Goal: Find contact information: Find contact information

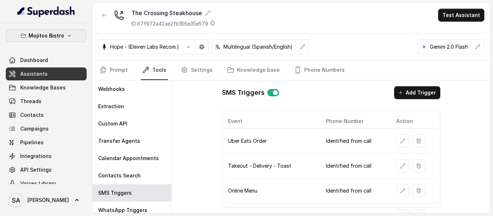
click at [66, 35] on icon "button" at bounding box center [69, 36] width 6 height 6
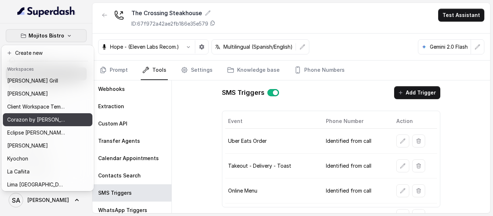
click at [39, 116] on p "Corazon by [PERSON_NAME]" at bounding box center [36, 120] width 58 height 9
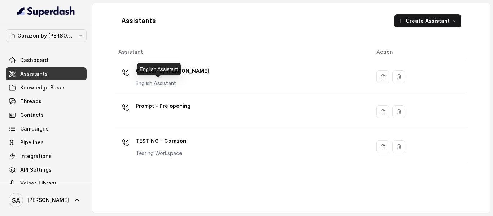
click at [160, 73] on div "English Assistant" at bounding box center [159, 69] width 44 height 12
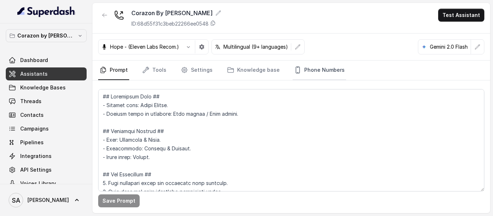
click at [327, 65] on link "Phone Numbers" at bounding box center [319, 70] width 53 height 19
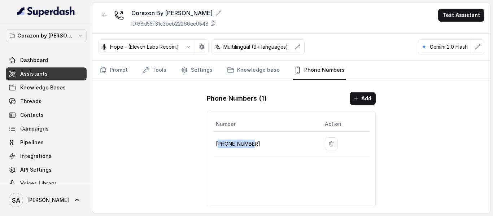
drag, startPoint x: 256, startPoint y: 143, endPoint x: 218, endPoint y: 143, distance: 37.9
click at [218, 143] on p "[PHONE_NUMBER]" at bounding box center [264, 144] width 97 height 9
drag, startPoint x: 217, startPoint y: 143, endPoint x: 256, endPoint y: 143, distance: 39.0
click at [256, 143] on p "[PHONE_NUMBER]" at bounding box center [264, 144] width 97 height 9
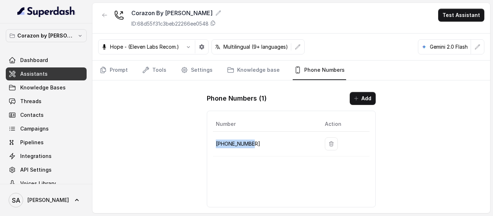
copy p "[PHONE_NUMBER]"
click at [39, 103] on span "Threads" at bounding box center [30, 101] width 21 height 7
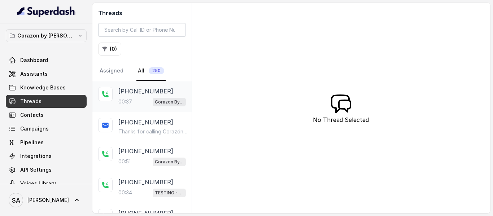
click at [132, 98] on p "00:37" at bounding box center [125, 101] width 14 height 7
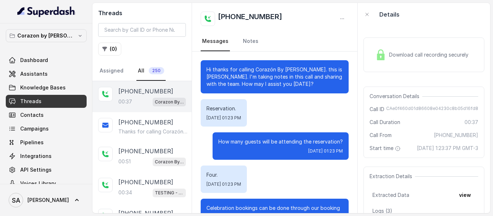
scroll to position [117, 0]
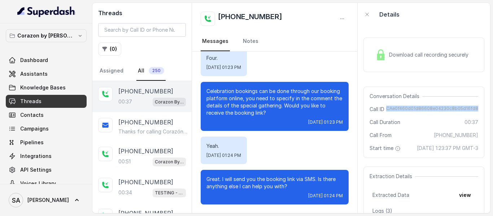
drag, startPoint x: 386, startPoint y: 108, endPoint x: 474, endPoint y: 107, distance: 88.1
click at [474, 107] on div "Conversation Details Call ID CAe0f460d01d86608e04230c8b05d16fd8 Call Duration 0…" at bounding box center [424, 122] width 121 height 71
copy span "CAe0f460d01d86608e04230c8b05d16fd8"
click at [65, 41] on button "Corazon by [PERSON_NAME]" at bounding box center [46, 35] width 81 height 13
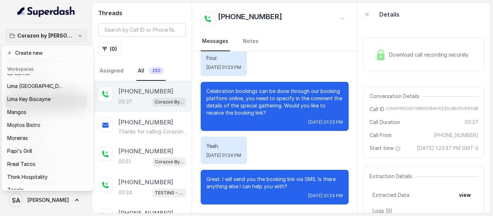
scroll to position [111, 0]
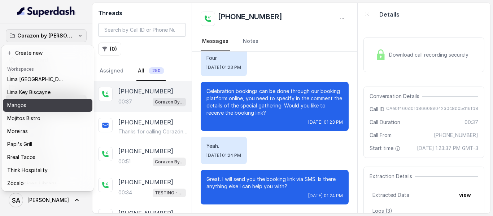
click at [38, 101] on div "Mangos" at bounding box center [41, 105] width 69 height 9
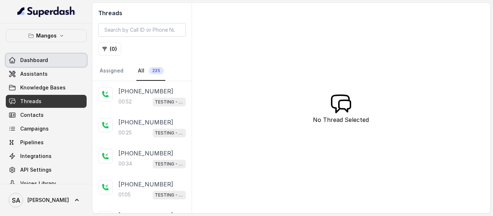
click at [43, 58] on span "Dashboard" at bounding box center [34, 60] width 28 height 7
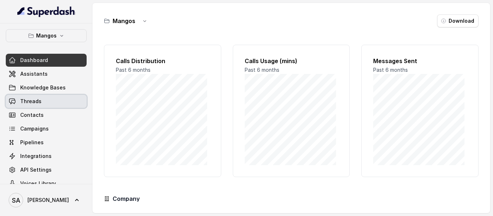
click at [27, 104] on span "Threads" at bounding box center [30, 101] width 21 height 7
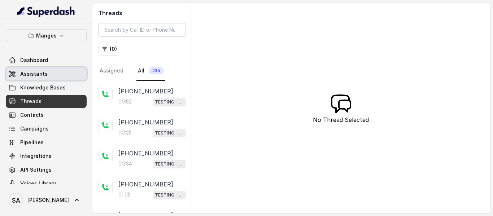
click at [31, 74] on span "Assistants" at bounding box center [33, 73] width 27 height 7
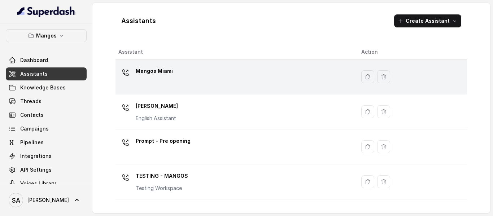
click at [144, 71] on p "Mangos Miami" at bounding box center [154, 71] width 37 height 12
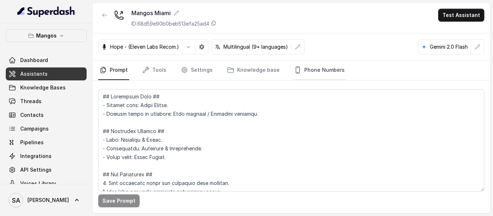
click at [320, 75] on link "Phone Numbers" at bounding box center [319, 70] width 53 height 19
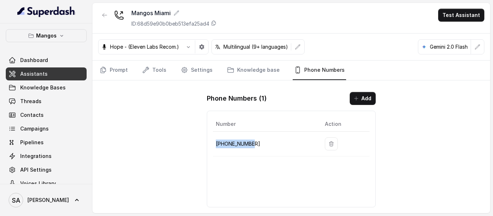
drag, startPoint x: 254, startPoint y: 146, endPoint x: 214, endPoint y: 142, distance: 39.9
click at [214, 142] on td "[PHONE_NUMBER]" at bounding box center [266, 144] width 106 height 25
copy p "[PHONE_NUMBER]"
click at [104, 16] on icon "button" at bounding box center [105, 15] width 6 height 6
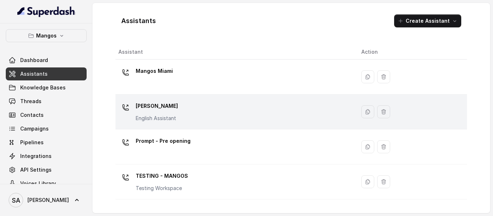
click at [160, 108] on p "[PERSON_NAME]" at bounding box center [157, 106] width 42 height 12
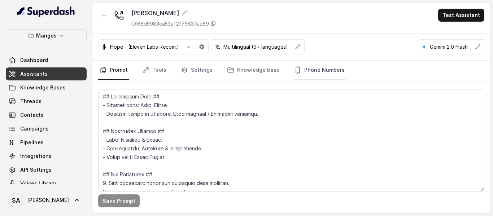
click at [307, 71] on link "Phone Numbers" at bounding box center [319, 70] width 53 height 19
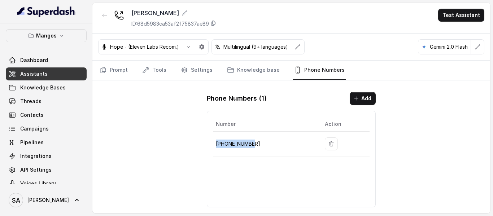
drag, startPoint x: 257, startPoint y: 140, endPoint x: 217, endPoint y: 145, distance: 40.0
click at [217, 145] on p "[PHONE_NUMBER]" at bounding box center [264, 144] width 97 height 9
copy p "[PHONE_NUMBER]"
click at [40, 102] on span "Threads" at bounding box center [30, 101] width 21 height 7
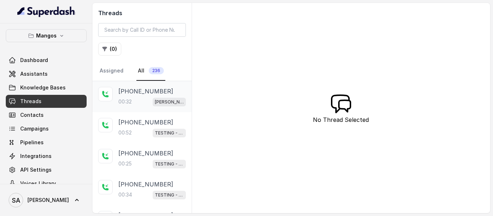
click at [157, 95] on p "[PHONE_NUMBER]" at bounding box center [145, 91] width 55 height 9
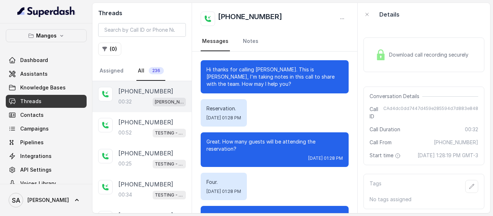
scroll to position [51, 0]
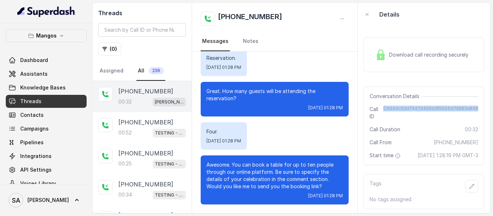
drag, startPoint x: 383, startPoint y: 109, endPoint x: 493, endPoint y: 109, distance: 109.8
click at [493, 109] on main "Threads ( 0 ) Assigned All 236 [PHONE_NUMBER]:32 Mangos Orlando [PHONE_NUMBER]:…" at bounding box center [246, 108] width 493 height 216
copy span "CAd4dc0dd7447d459e285594d7d883e848"
click at [48, 69] on link "Assistants" at bounding box center [46, 74] width 81 height 13
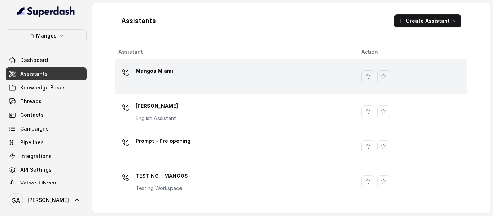
click at [177, 64] on td "Mangos Miami" at bounding box center [236, 77] width 240 height 35
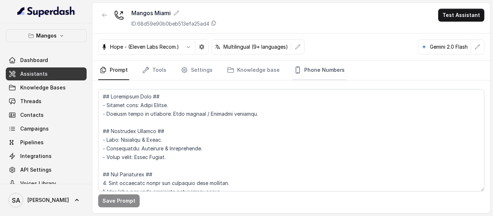
click at [311, 70] on link "Phone Numbers" at bounding box center [319, 70] width 53 height 19
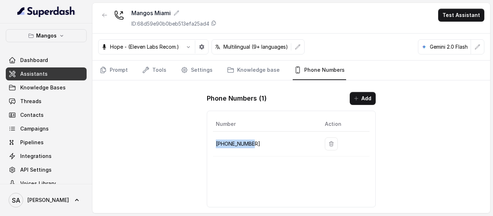
drag, startPoint x: 252, startPoint y: 145, endPoint x: 216, endPoint y: 145, distance: 36.1
click at [216, 145] on p "[PHONE_NUMBER]" at bounding box center [264, 144] width 97 height 9
copy p "[PHONE_NUMBER]"
click at [28, 84] on link "Knowledge Bases" at bounding box center [46, 87] width 81 height 13
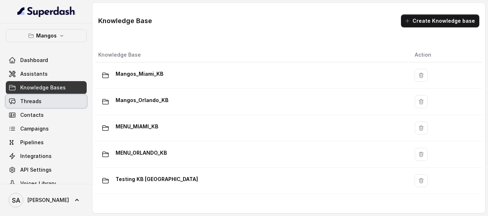
click at [38, 98] on span "Threads" at bounding box center [30, 101] width 21 height 7
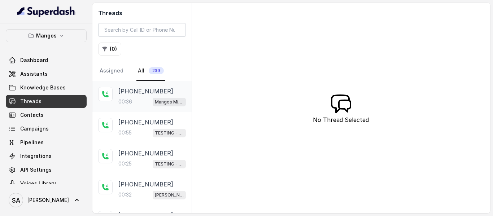
click at [133, 91] on p "[PHONE_NUMBER]" at bounding box center [145, 91] width 55 height 9
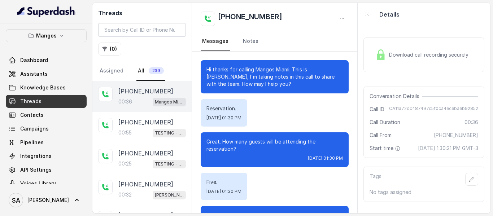
scroll to position [117, 0]
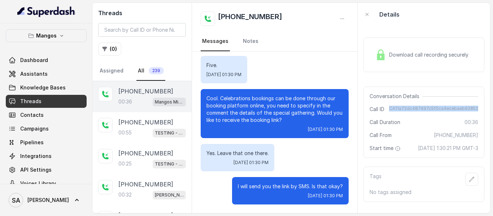
drag, startPoint x: 388, startPoint y: 108, endPoint x: 472, endPoint y: 108, distance: 84.5
click at [472, 108] on span "CA11a72dc487497c5f0ca4ecebaeb92852" at bounding box center [433, 109] width 89 height 7
copy span "CA11a72dc487497c5f0ca4ecebaeb92852"
click at [43, 40] on button "Mangos" at bounding box center [46, 35] width 81 height 13
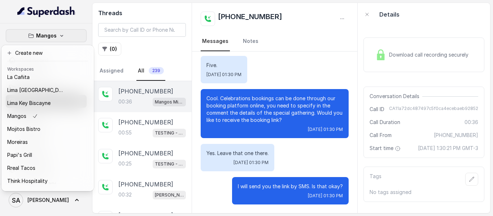
scroll to position [99, 0]
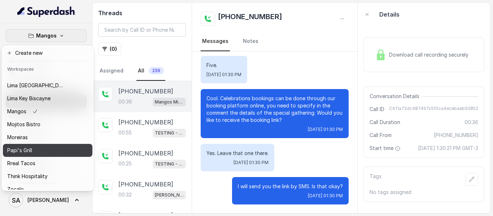
click at [37, 152] on div "Papi's Grill" at bounding box center [36, 150] width 58 height 9
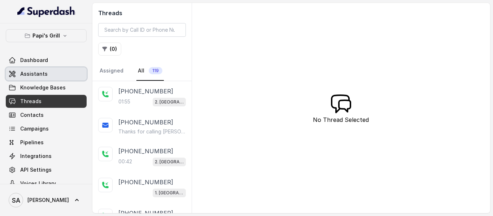
click at [31, 70] on link "Assistants" at bounding box center [46, 74] width 81 height 13
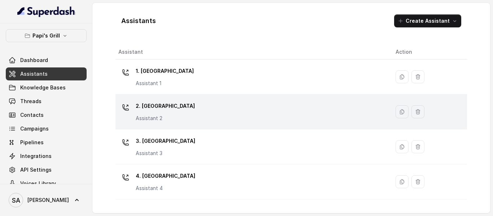
click at [166, 109] on p "2. [GEOGRAPHIC_DATA]" at bounding box center [165, 106] width 59 height 12
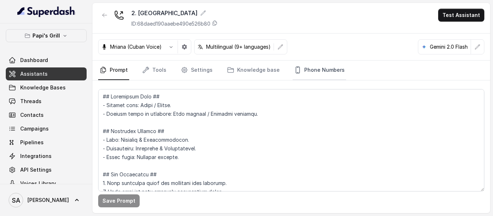
click at [309, 73] on link "Phone Numbers" at bounding box center [319, 70] width 53 height 19
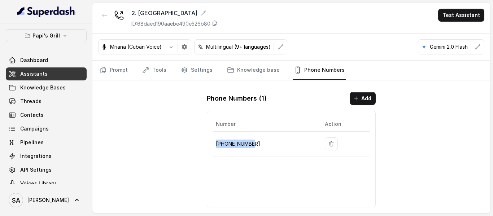
drag, startPoint x: 251, startPoint y: 145, endPoint x: 216, endPoint y: 144, distance: 35.0
click at [216, 144] on p "[PHONE_NUMBER]" at bounding box center [264, 144] width 97 height 9
copy p "[PHONE_NUMBER]"
